Goal: Task Accomplishment & Management: Manage account settings

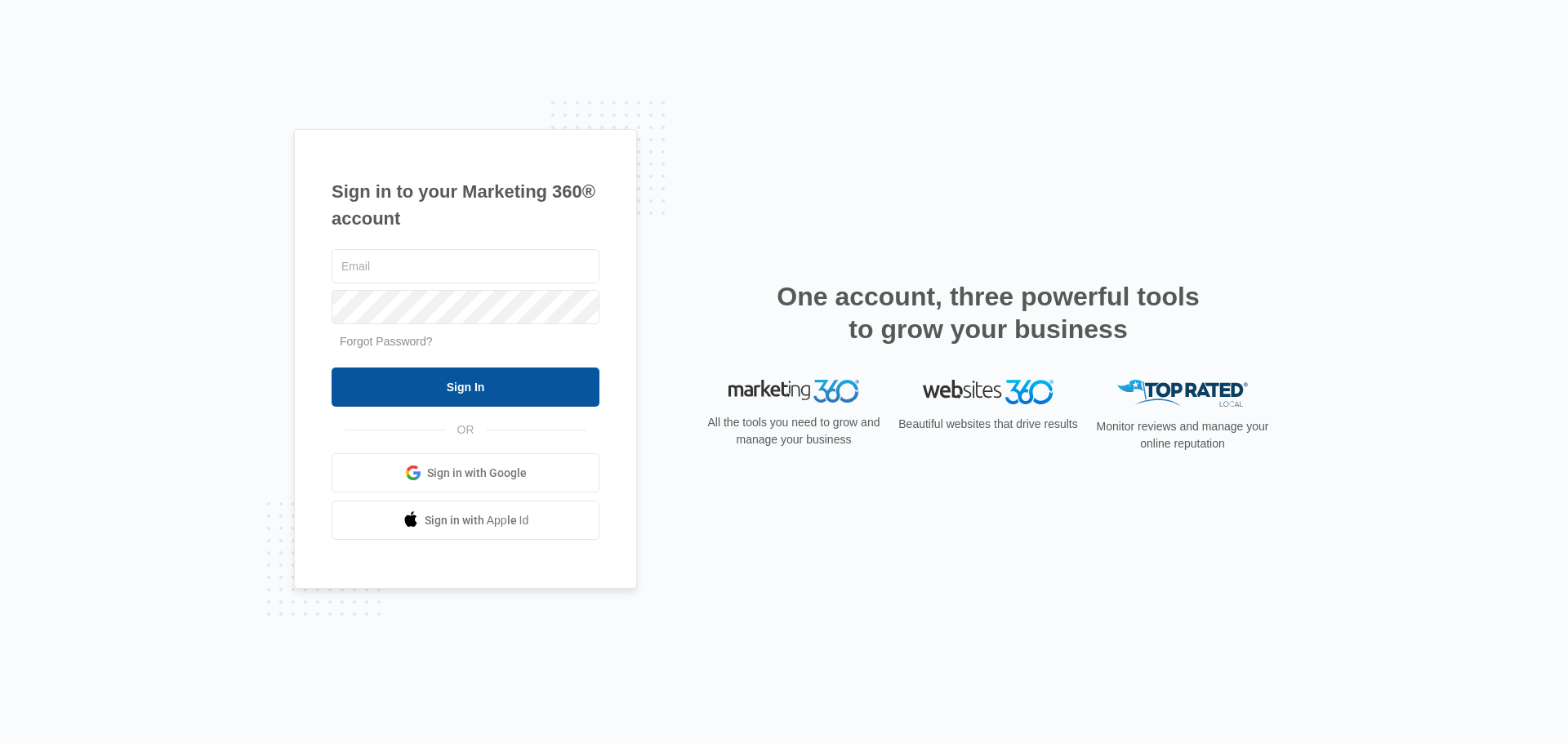
type input "[PERSON_NAME][EMAIL_ADDRESS][DOMAIN_NAME]"
click at [497, 392] on input "Sign In" at bounding box center [466, 387] width 267 height 39
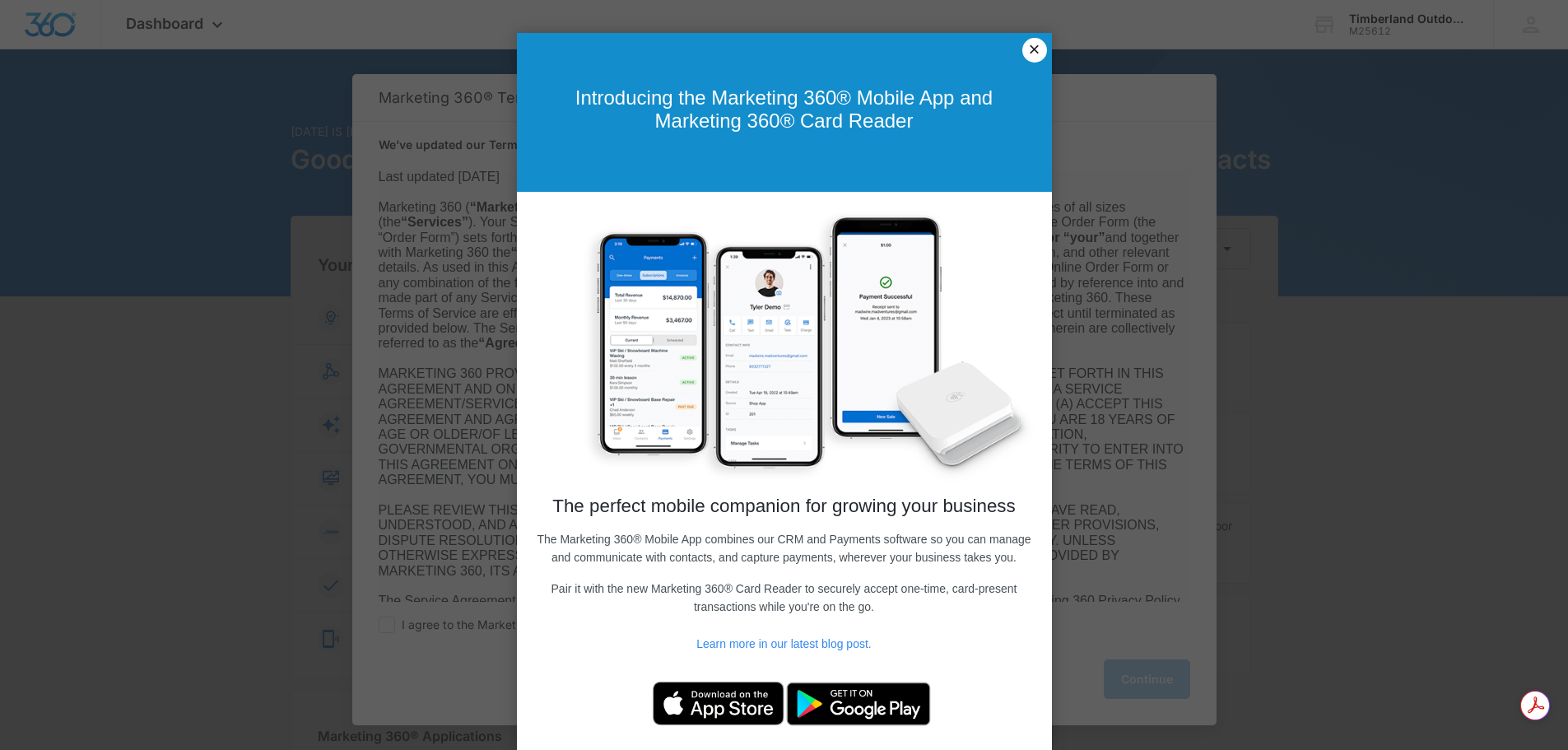
click at [1022, 56] on link "×" at bounding box center [1035, 50] width 24 height 24
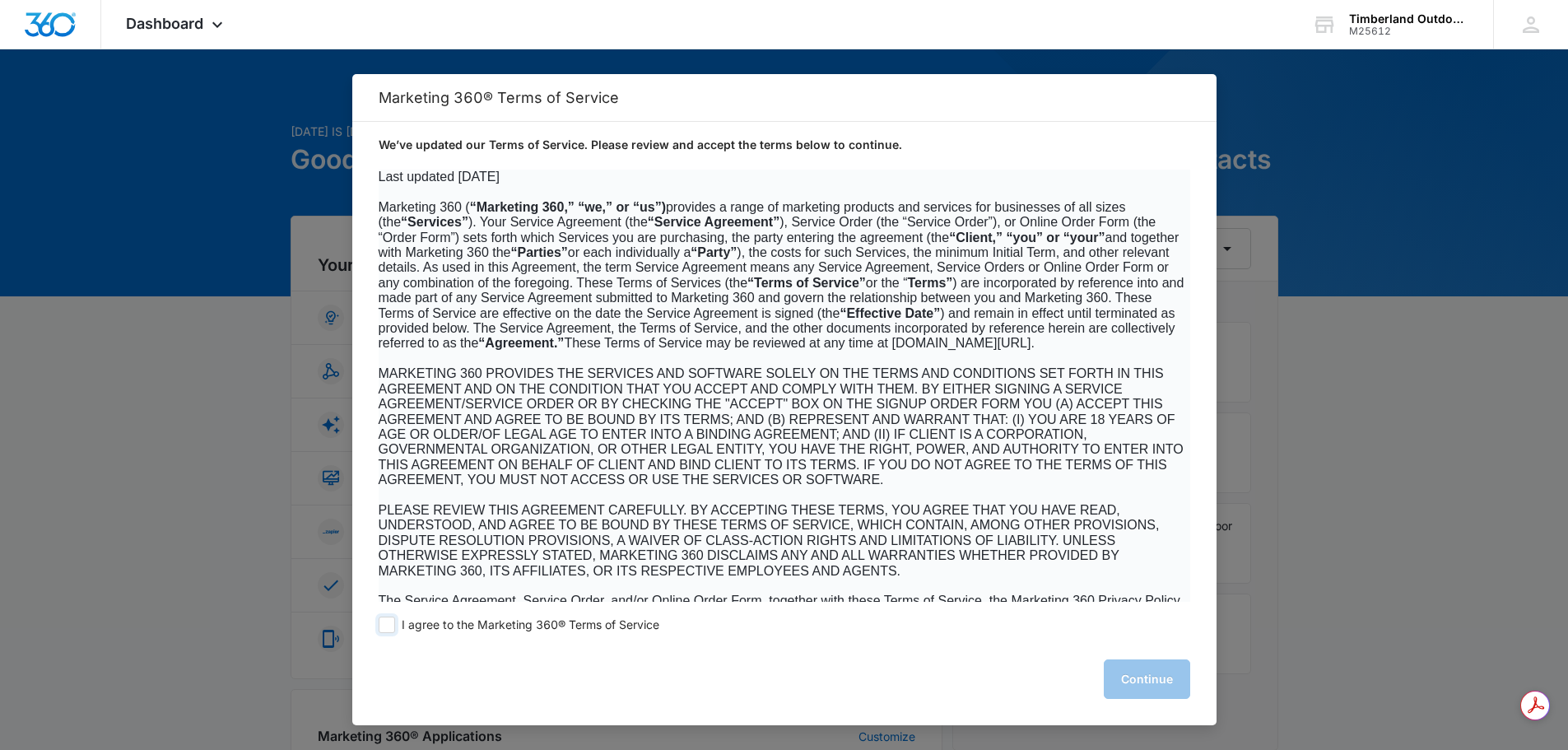
click at [383, 628] on span at bounding box center [386, 624] width 16 height 16
click at [383, 628] on input "I agree to the Marketing 360® Terms of Service" at bounding box center [386, 624] width 16 height 16
checkbox input "true"
click at [1171, 680] on button "Continue" at bounding box center [1147, 678] width 87 height 40
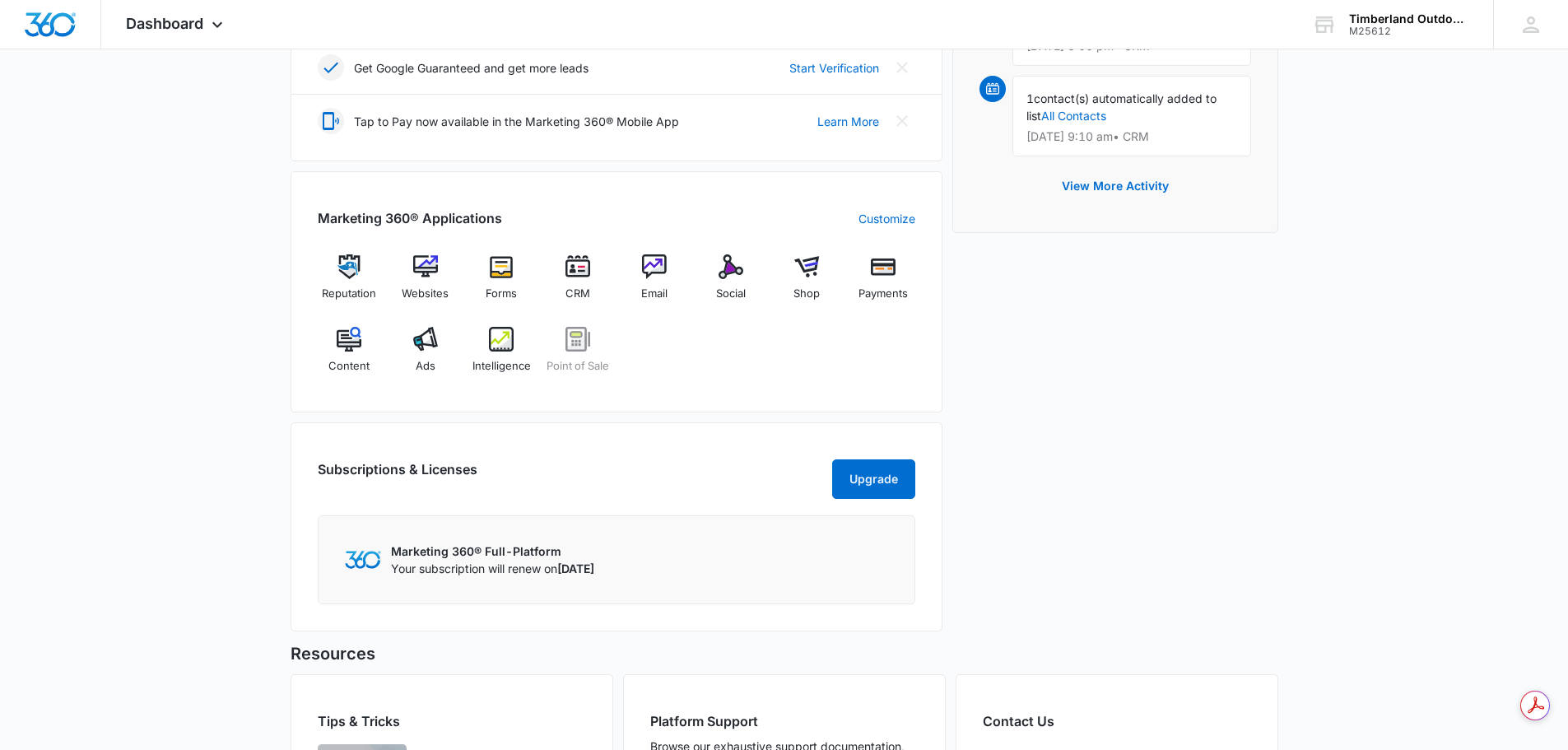
scroll to position [576, 0]
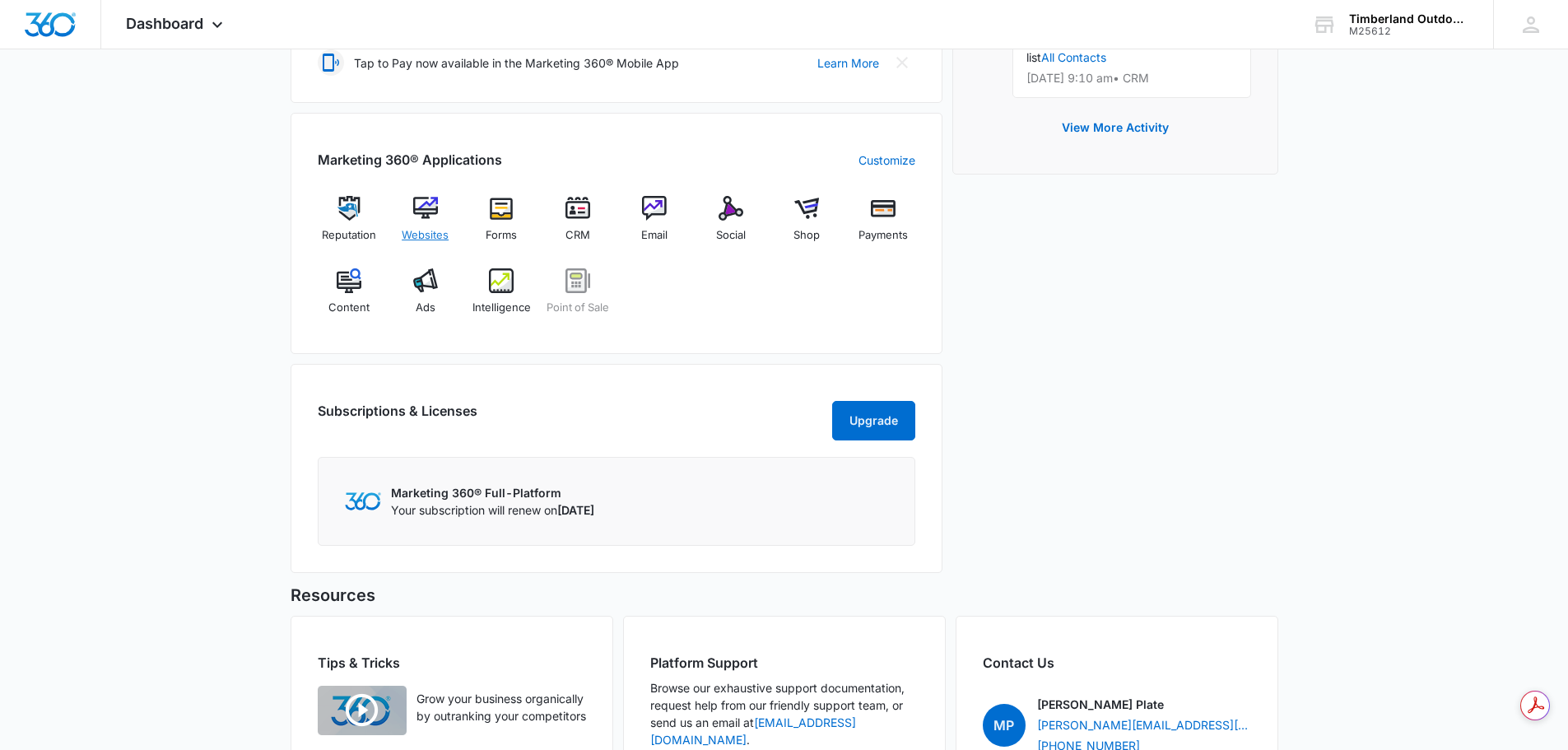
click at [427, 209] on img at bounding box center [425, 208] width 24 height 24
